Goal: Task Accomplishment & Management: Complete application form

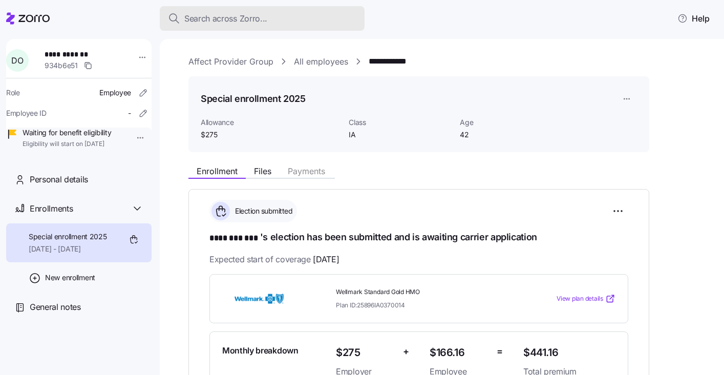
scroll to position [207, 0]
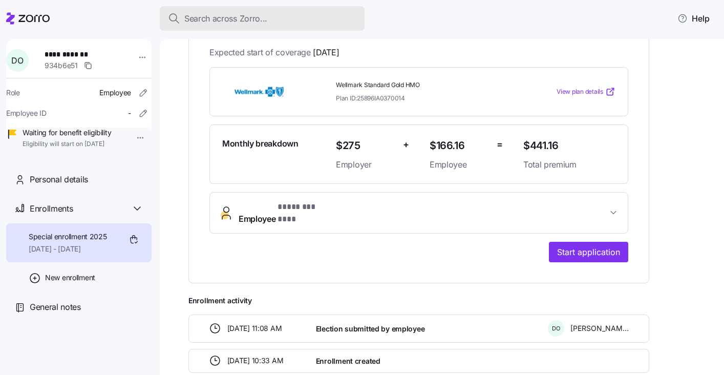
click at [226, 26] on button "Search across Zorro..." at bounding box center [262, 18] width 205 height 25
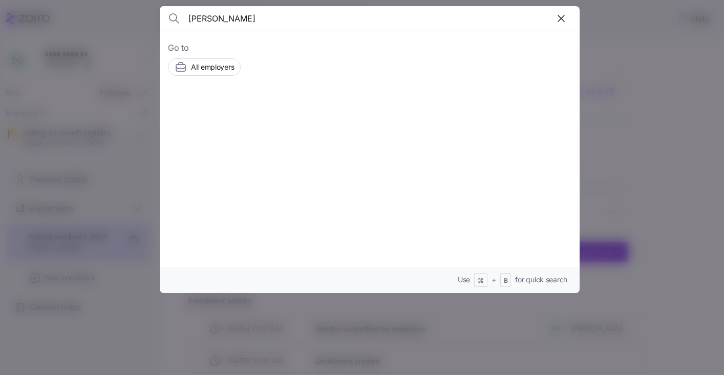
type input "[PERSON_NAME]"
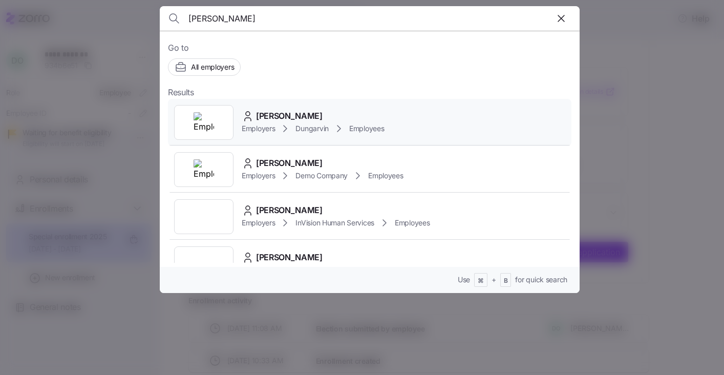
click at [277, 119] on span "[PERSON_NAME]" at bounding box center [289, 116] width 67 height 13
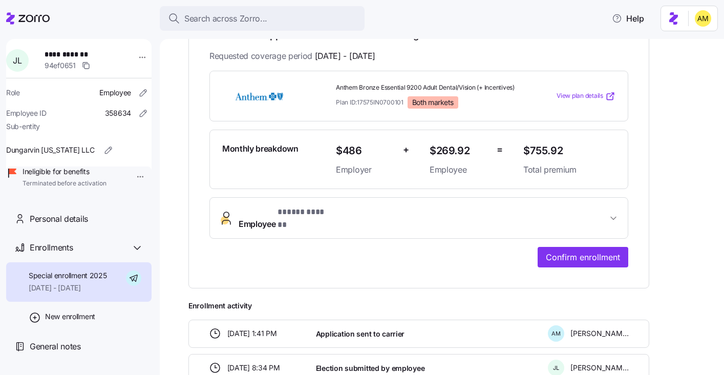
scroll to position [214, 0]
click at [623, 213] on button "Employee * ***** ****** *" at bounding box center [419, 217] width 418 height 41
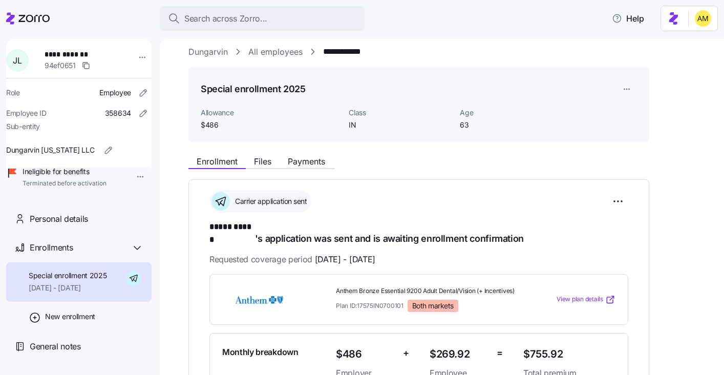
scroll to position [0, 0]
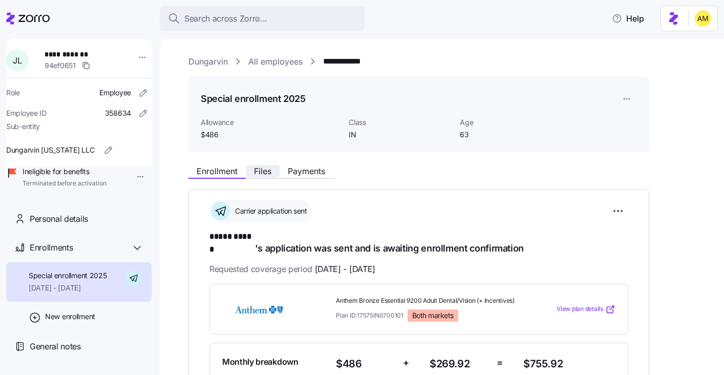
click at [261, 171] on span "Files" at bounding box center [262, 171] width 17 height 8
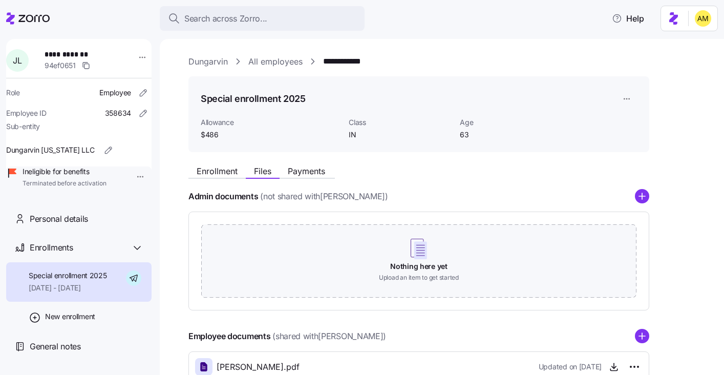
scroll to position [103, 0]
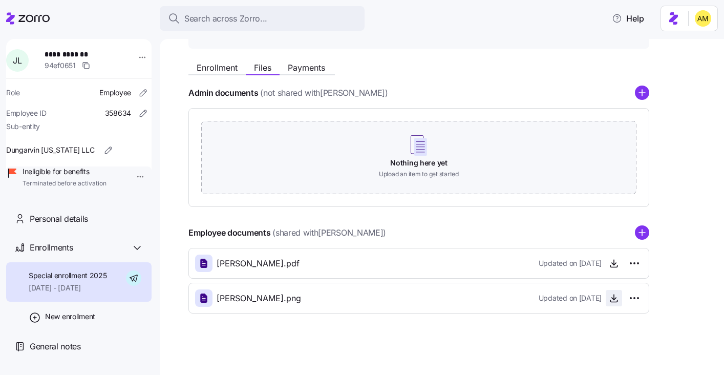
click at [614, 300] on icon "button" at bounding box center [614, 297] width 0 height 5
click at [308, 67] on span "Payments" at bounding box center [306, 68] width 37 height 8
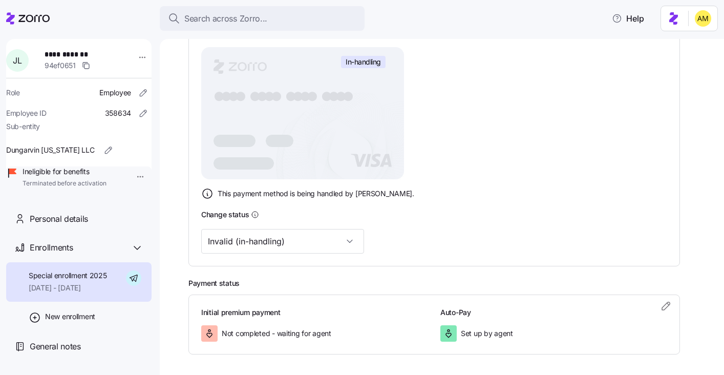
scroll to position [280, 0]
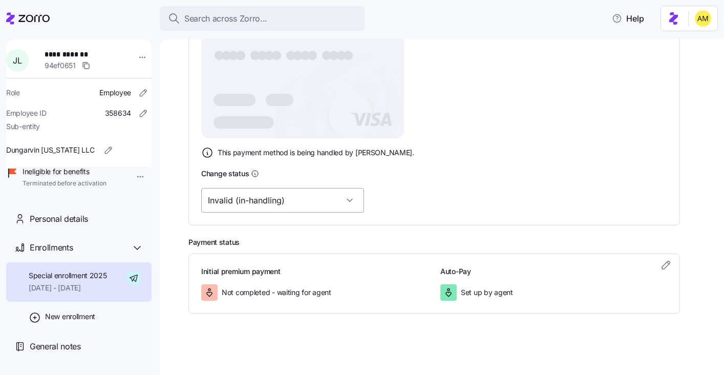
click at [297, 197] on input "Invalid (in-handling)" at bounding box center [282, 200] width 163 height 25
click at [386, 211] on div "Invalid (in-handling)" at bounding box center [434, 200] width 466 height 25
click at [477, 152] on div "This payment method is being handled by [PERSON_NAME]." at bounding box center [434, 153] width 466 height 12
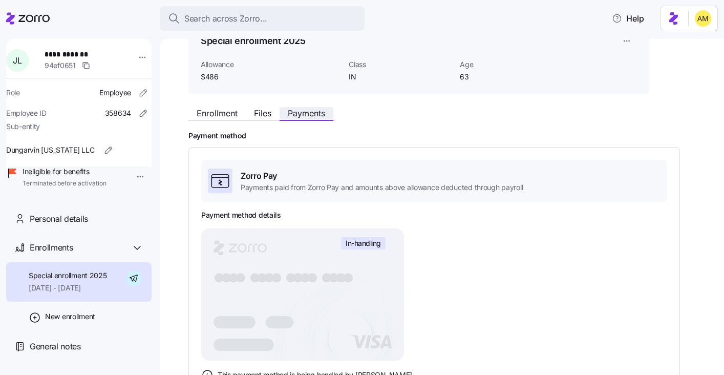
scroll to position [1, 0]
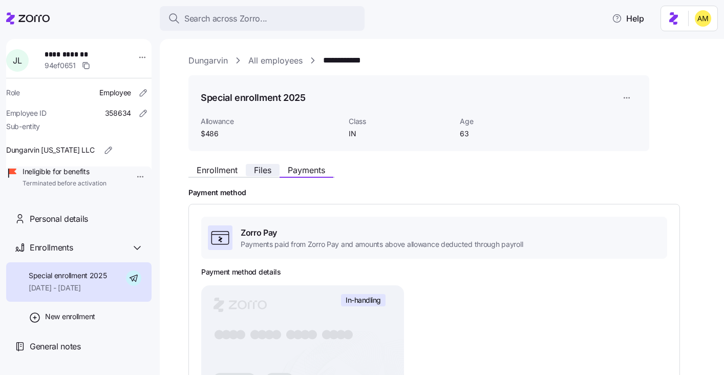
click at [264, 168] on span "Files" at bounding box center [262, 170] width 17 height 8
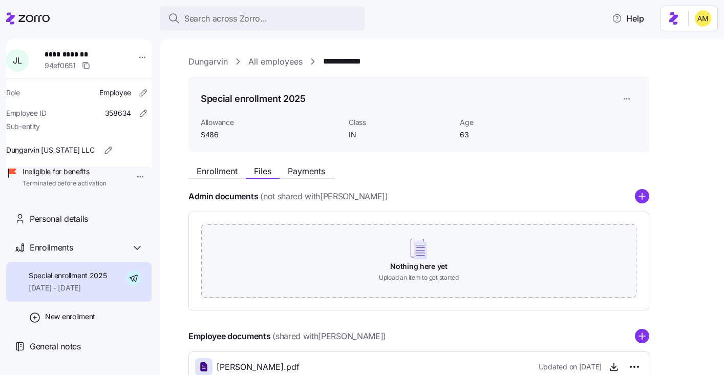
scroll to position [103, 0]
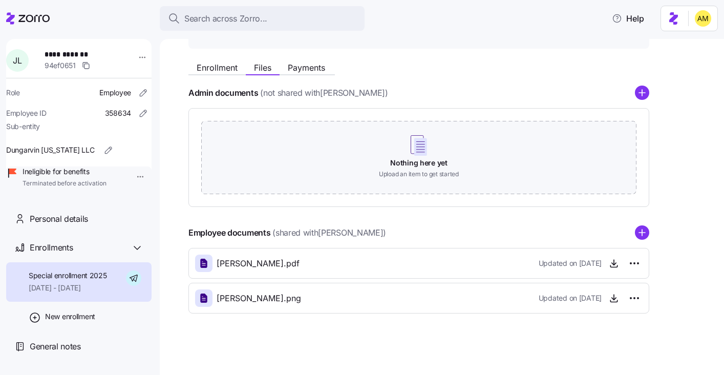
click at [615, 298] on icon "button" at bounding box center [614, 299] width 4 height 2
click at [215, 70] on span "Enrollment" at bounding box center [217, 68] width 41 height 8
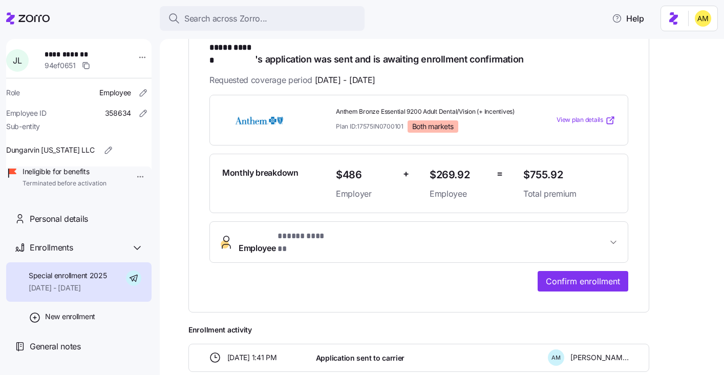
scroll to position [190, 0]
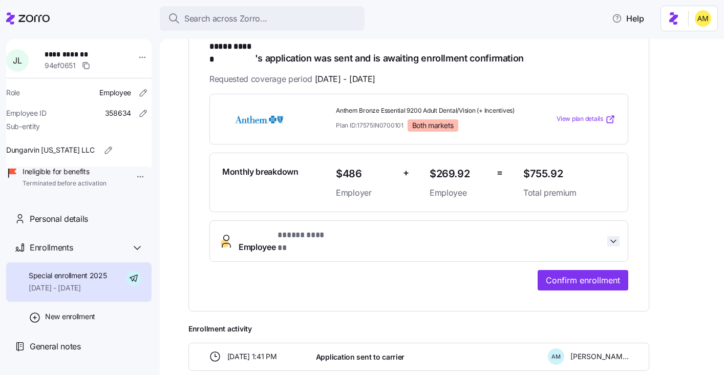
click at [615, 240] on icon "button" at bounding box center [613, 241] width 5 height 3
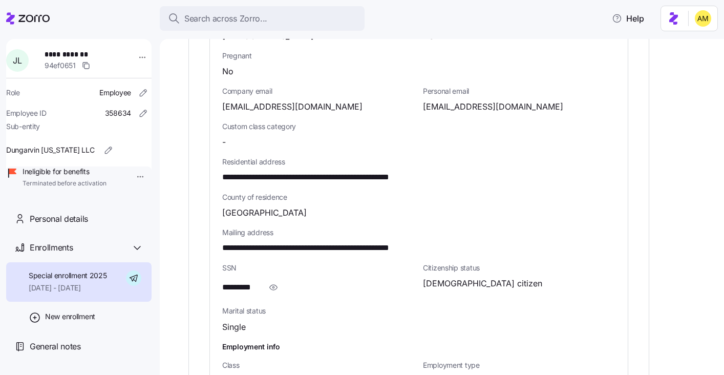
scroll to position [545, 0]
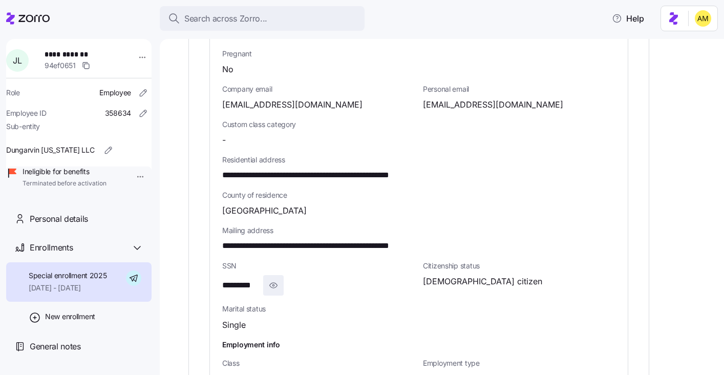
click at [271, 279] on icon "button" at bounding box center [273, 285] width 10 height 12
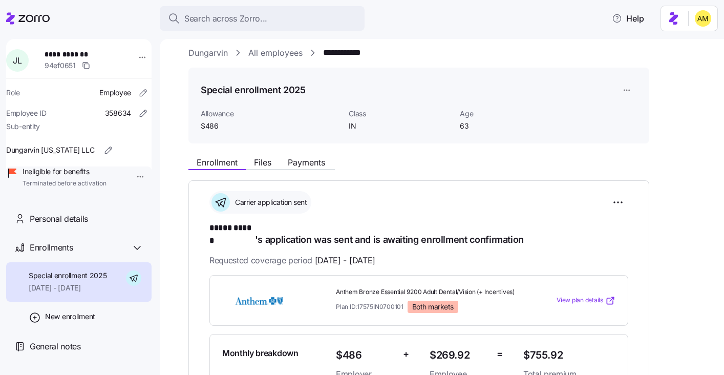
scroll to position [0, 0]
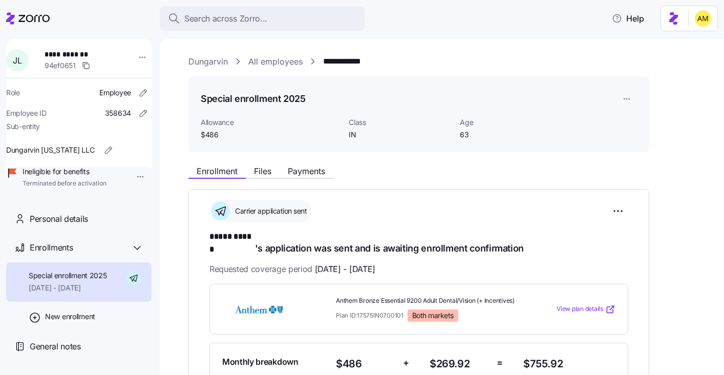
click at [364, 174] on div "Enrollment Files Payments" at bounding box center [419, 169] width 461 height 18
click at [213, 62] on link "Dungarvin" at bounding box center [208, 61] width 39 height 13
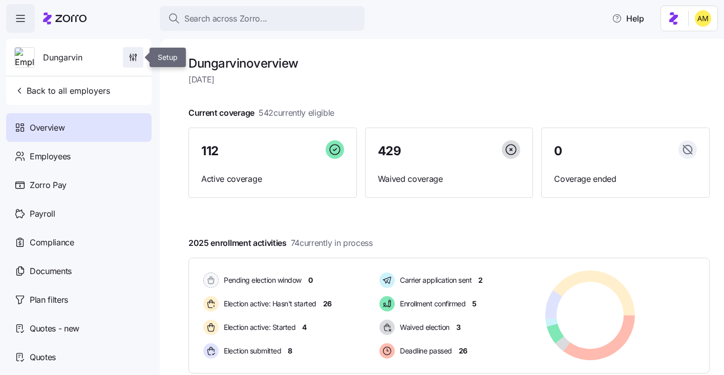
click at [135, 54] on icon "button" at bounding box center [133, 57] width 10 height 10
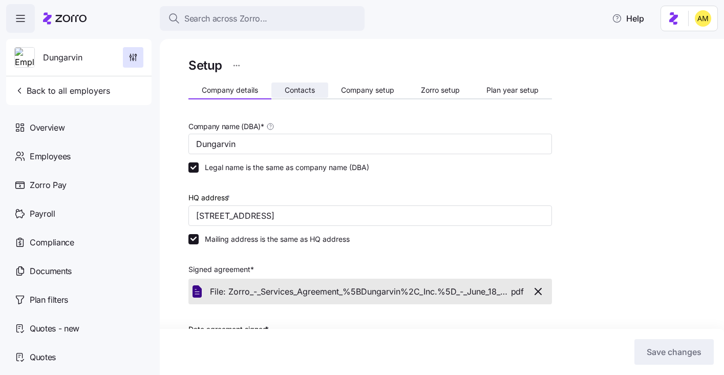
click at [303, 93] on span "Contacts" at bounding box center [300, 90] width 30 height 7
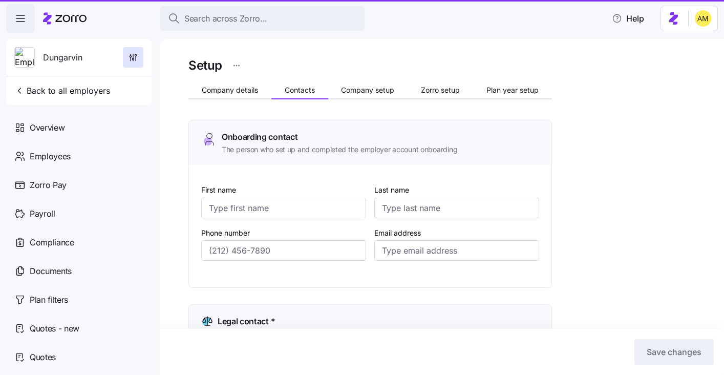
type input "Melanie"
type input "Siepker"
type input "msiepker@dungarvin.com"
type input "Debi"
type input "Allsup"
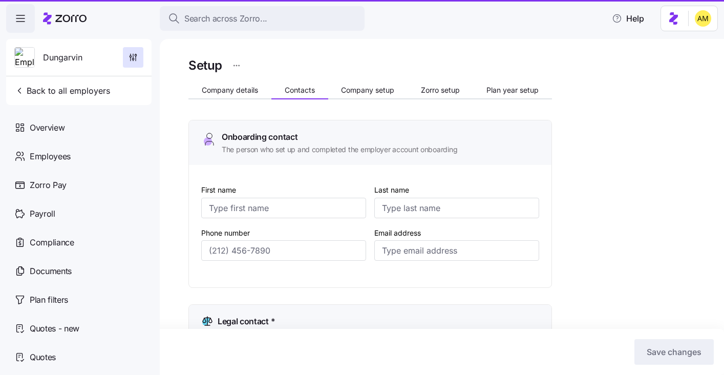
type input "dallsup@dungarvin.com"
type input "Shelby"
type input "Simpson"
type input "ssimpson@dungarvin.com"
type input "Ryan"
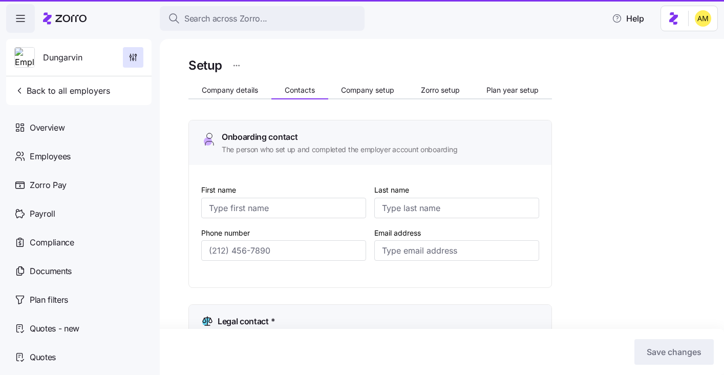
type input "Theisen"
type input "rtheisen@dungarvin.com"
type input "(651) 789-5911"
type input "(651) 789-5914"
type input "(651) 789-5938"
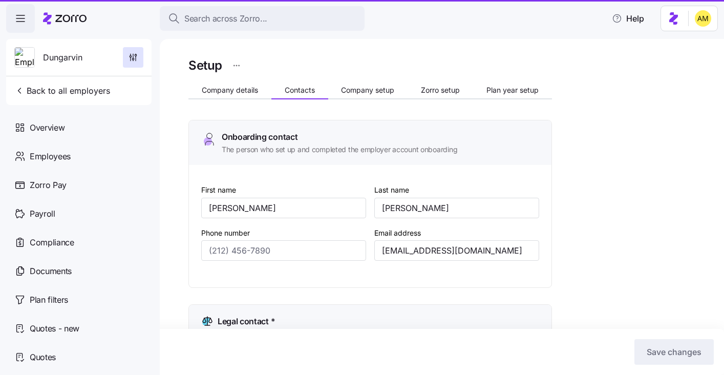
type input "(651) 789-5941"
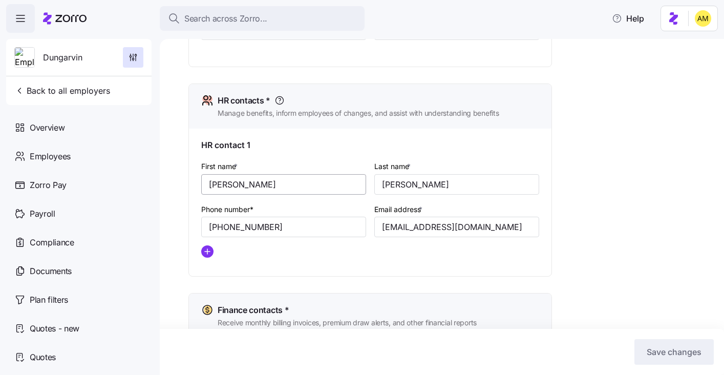
scroll to position [428, 0]
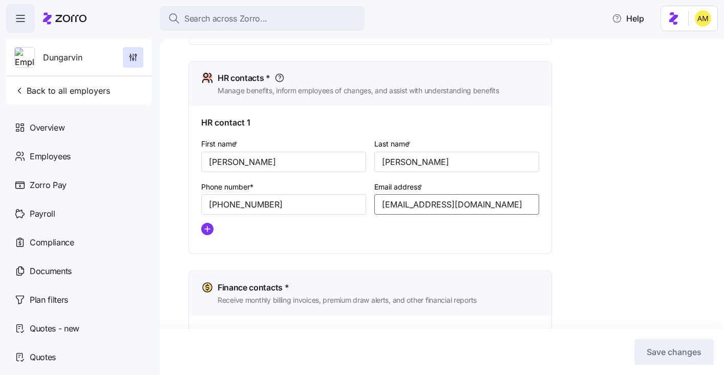
drag, startPoint x: 490, startPoint y: 207, endPoint x: 379, endPoint y: 203, distance: 110.7
click at [379, 203] on input "ssimpson@dungarvin.com" at bounding box center [457, 204] width 165 height 20
click at [331, 232] on div at bounding box center [370, 229] width 338 height 12
drag, startPoint x: 492, startPoint y: 210, endPoint x: 373, endPoint y: 209, distance: 118.9
click at [373, 209] on div "Email address * ssimpson@dungarvin.com" at bounding box center [456, 197] width 173 height 43
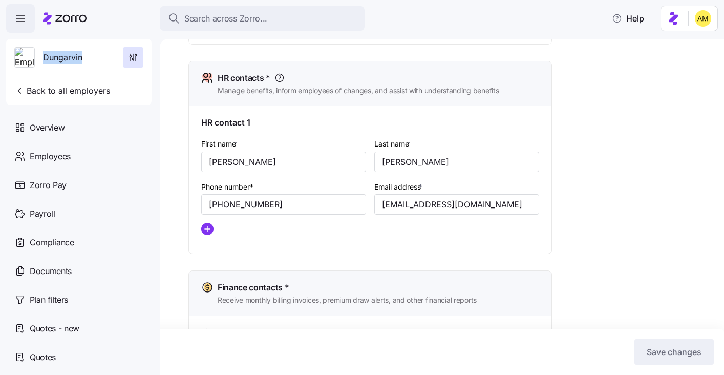
drag, startPoint x: 86, startPoint y: 60, endPoint x: 41, endPoint y: 58, distance: 44.6
click at [41, 58] on div "Dungarvin" at bounding box center [78, 57] width 137 height 37
copy span "Dungarvin"
